Goal: Information Seeking & Learning: Check status

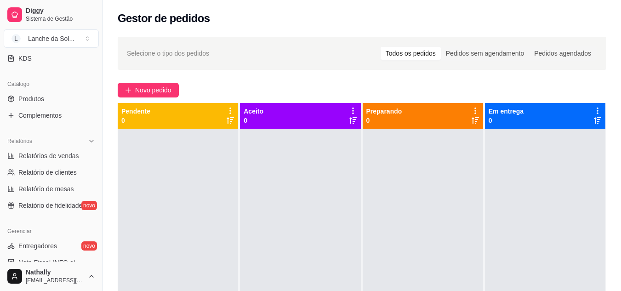
scroll to position [206, 0]
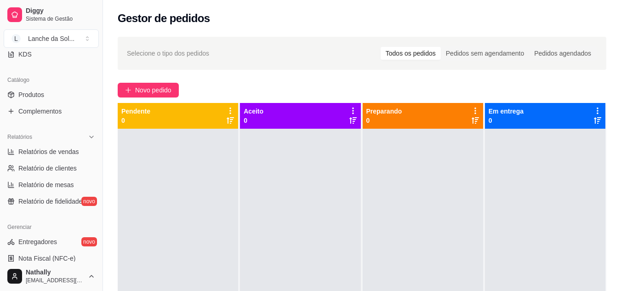
click at [51, 153] on span "Relatórios de vendas" at bounding box center [48, 151] width 61 height 9
select select "ALL"
select select "0"
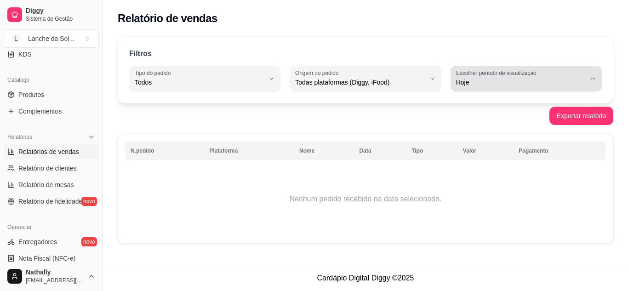
click at [576, 80] on span "Hoje" at bounding box center [520, 82] width 129 height 9
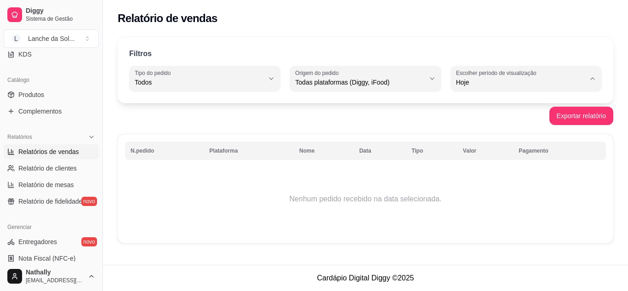
click at [480, 123] on span "Ontem" at bounding box center [521, 119] width 122 height 9
type input "1"
select select "1"
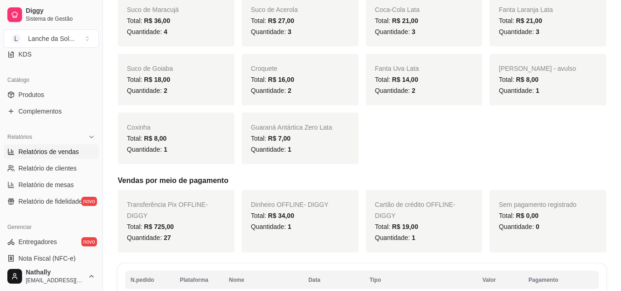
scroll to position [351, 0]
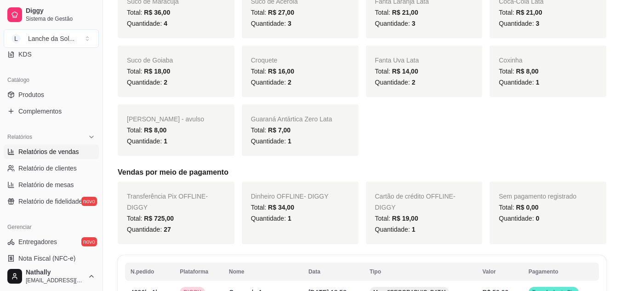
drag, startPoint x: 615, startPoint y: 106, endPoint x: 620, endPoint y: 101, distance: 6.8
click at [620, 101] on div "Filtros ALL Tipo do pedido Todos Entrega Retirada Mesa Consumo local Tipo do pe…" at bounding box center [362, 268] width 518 height 1177
drag, startPoint x: 620, startPoint y: 101, endPoint x: 627, endPoint y: 112, distance: 13.3
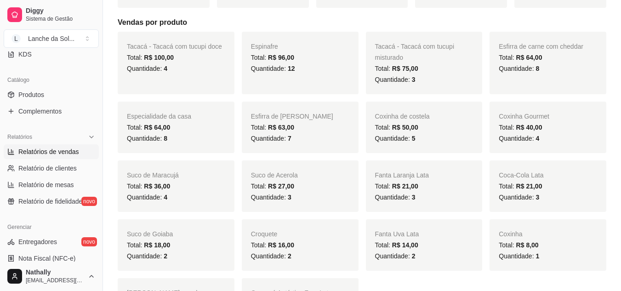
scroll to position [157, 0]
